Goal: Task Accomplishment & Management: Manage account settings

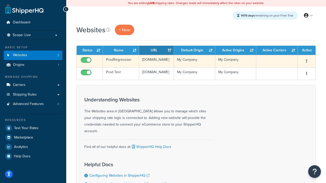
click at [306, 61] on icon "button" at bounding box center [306, 61] width 1 height 4
click at [0, 0] on link "Delete" at bounding box center [0, 0] width 0 height 0
